Goal: Transaction & Acquisition: Register for event/course

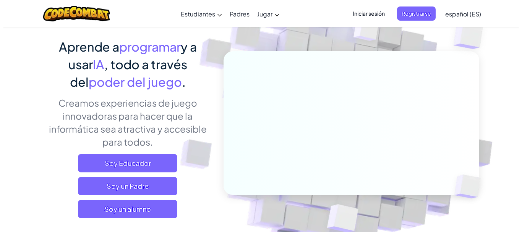
scroll to position [54, 0]
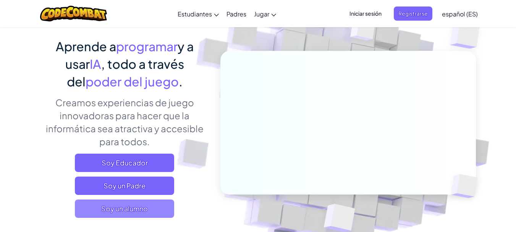
click at [132, 210] on span "Soy un alumno" at bounding box center [124, 208] width 99 height 18
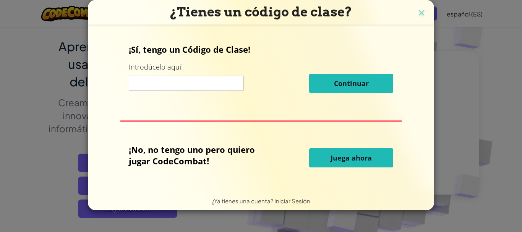
click at [199, 88] on input at bounding box center [186, 83] width 115 height 15
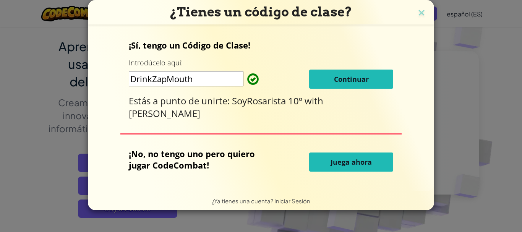
type input "DrinkZapMouth"
click at [370, 84] on button "Continuar" at bounding box center [351, 79] width 84 height 19
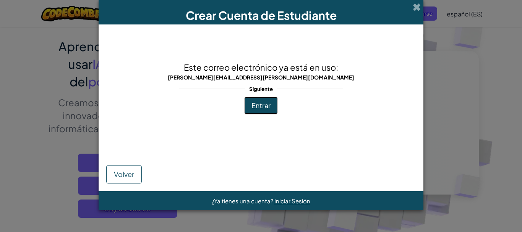
click at [261, 107] on span "Entrar" at bounding box center [260, 105] width 19 height 9
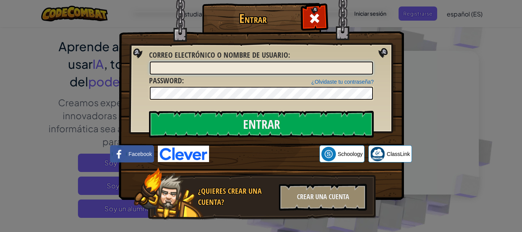
click at [241, 70] on input "Correo electrónico o nombre de usuario :" at bounding box center [261, 68] width 223 height 13
type input "v"
